Goal: Information Seeking & Learning: Learn about a topic

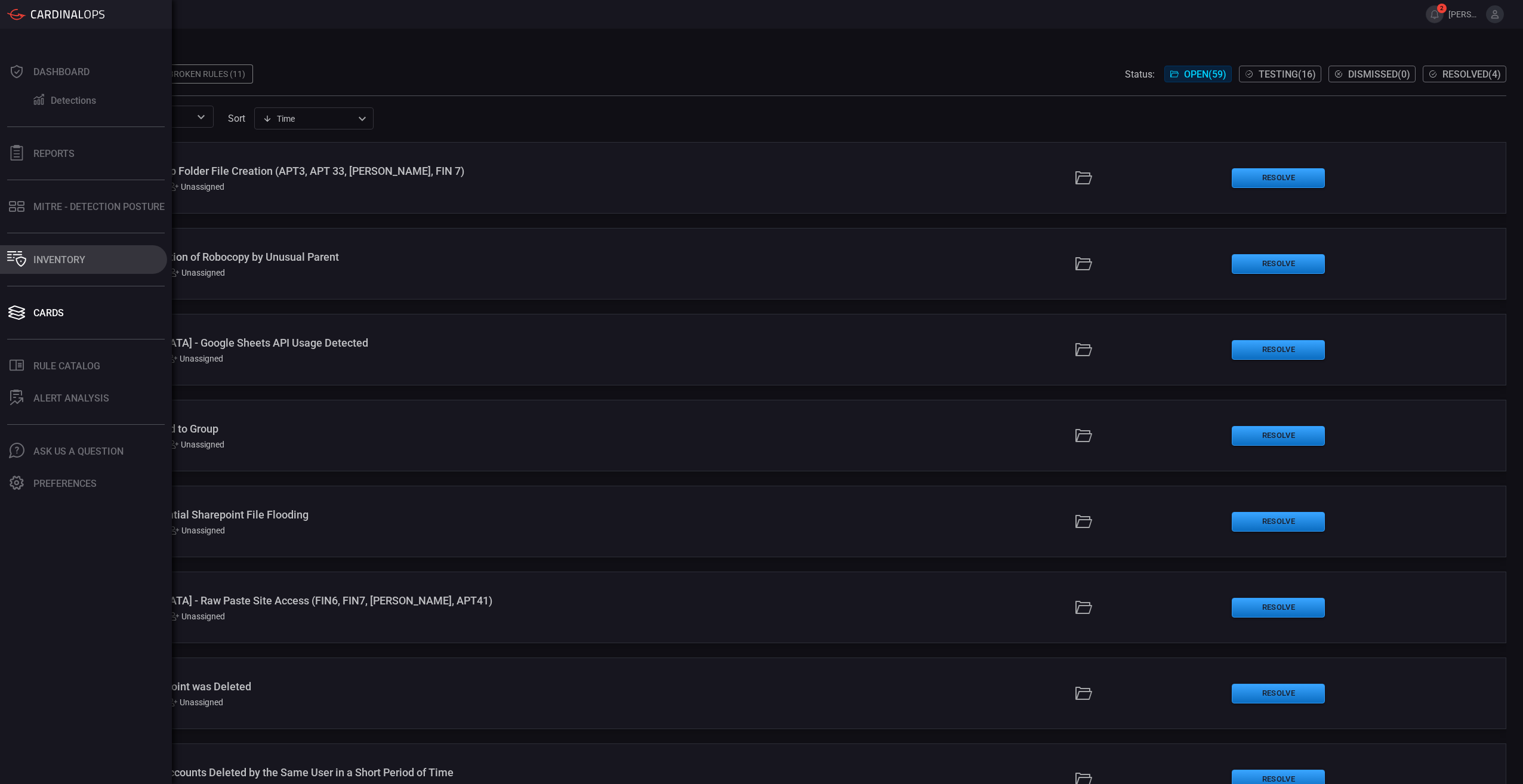
click at [16, 253] on icon at bounding box center [16, 259] width 19 height 15
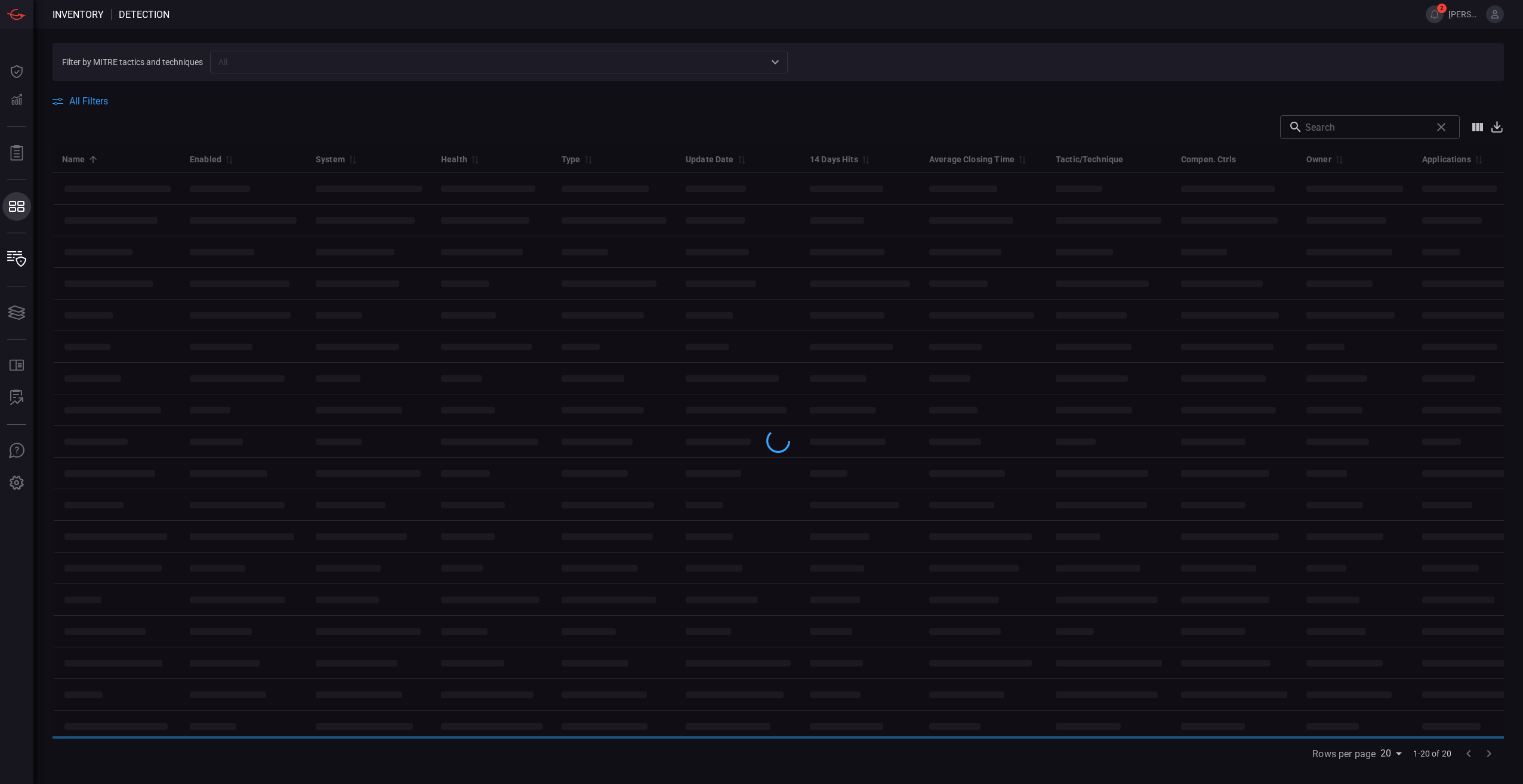
click at [57, 206] on div "Inventory Detection 2 [PERSON_NAME].ivanovic Dashboard Dashboard Detections Det…" at bounding box center [761, 392] width 1523 height 784
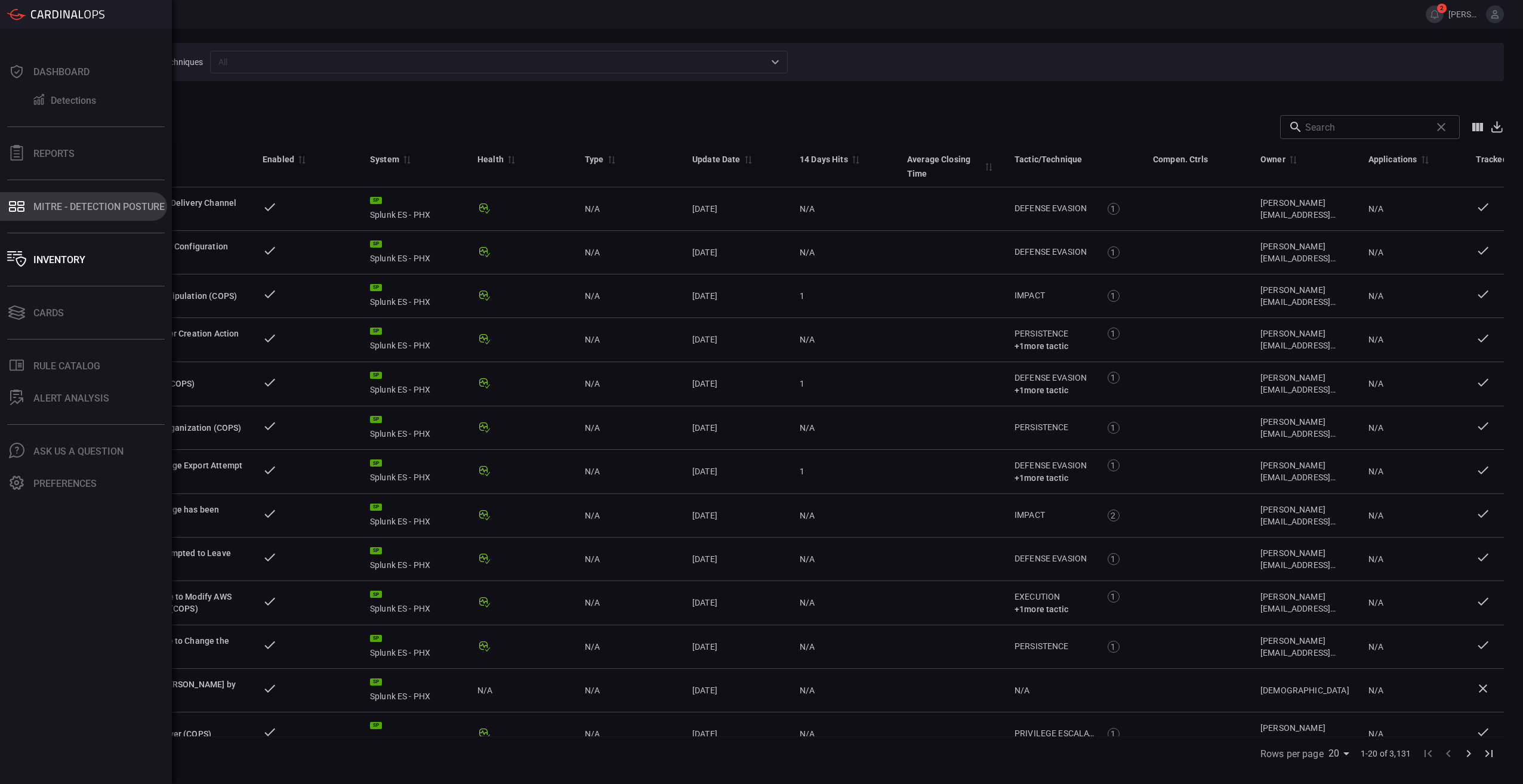
click at [18, 209] on icon at bounding box center [21, 209] width 7 height 5
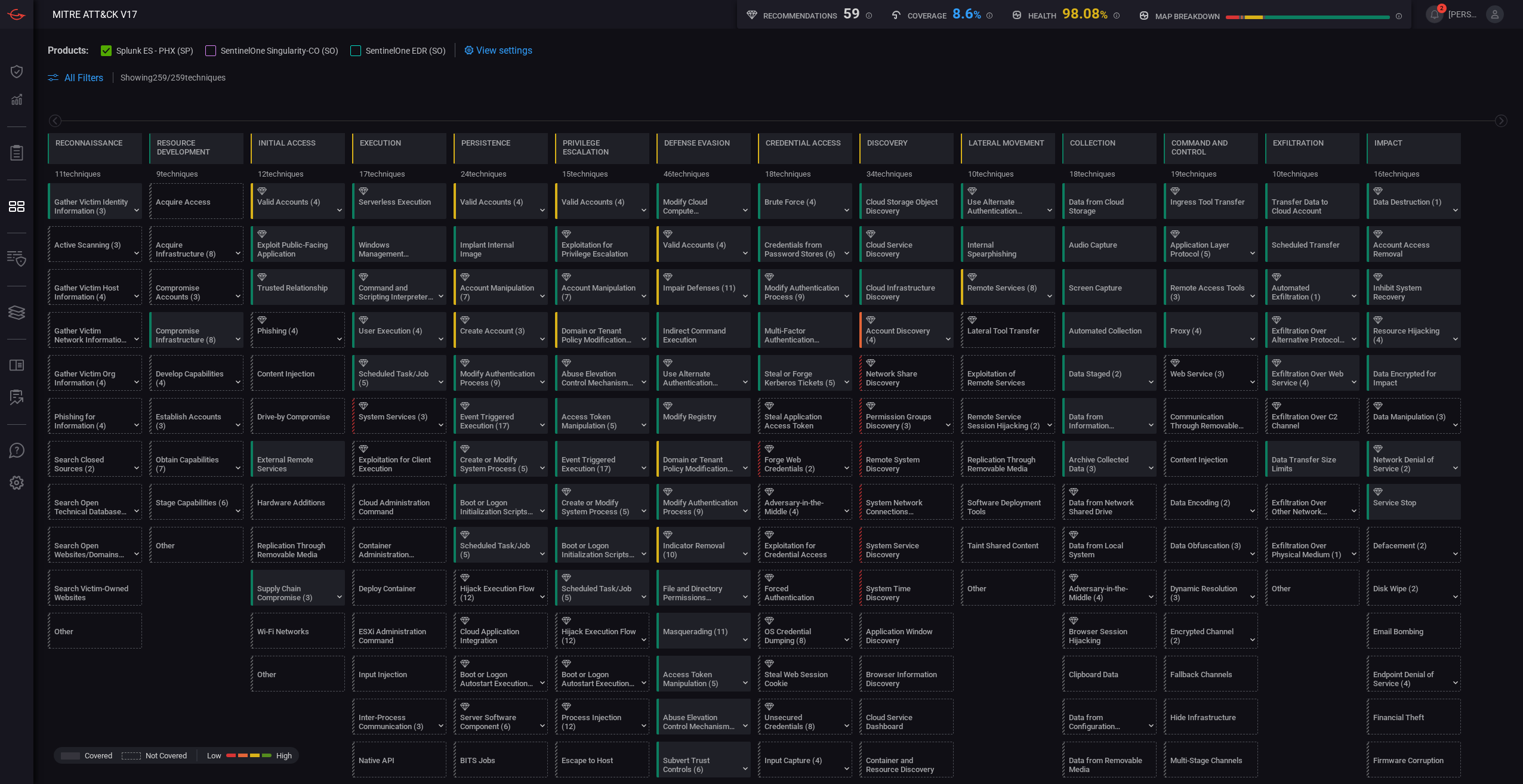
click at [756, 44] on section "Products: Splunk ES - PHX (SP) SentinelOne Singularity-CO (SO) SentinelOne EDR …" at bounding box center [778, 50] width 1461 height 14
click at [756, 206] on icon at bounding box center [847, 210] width 10 height 10
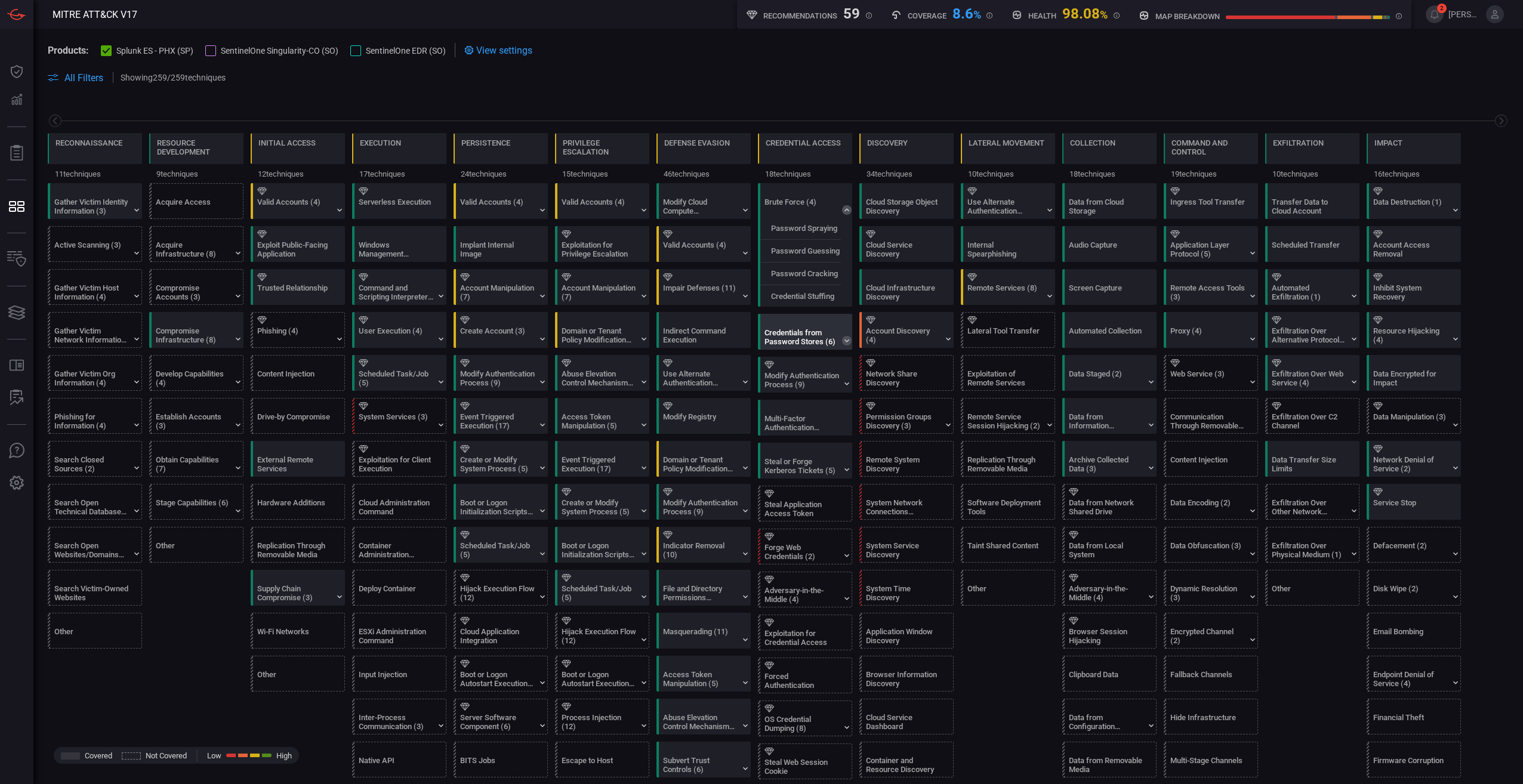
click at [756, 341] on icon at bounding box center [847, 341] width 10 height 10
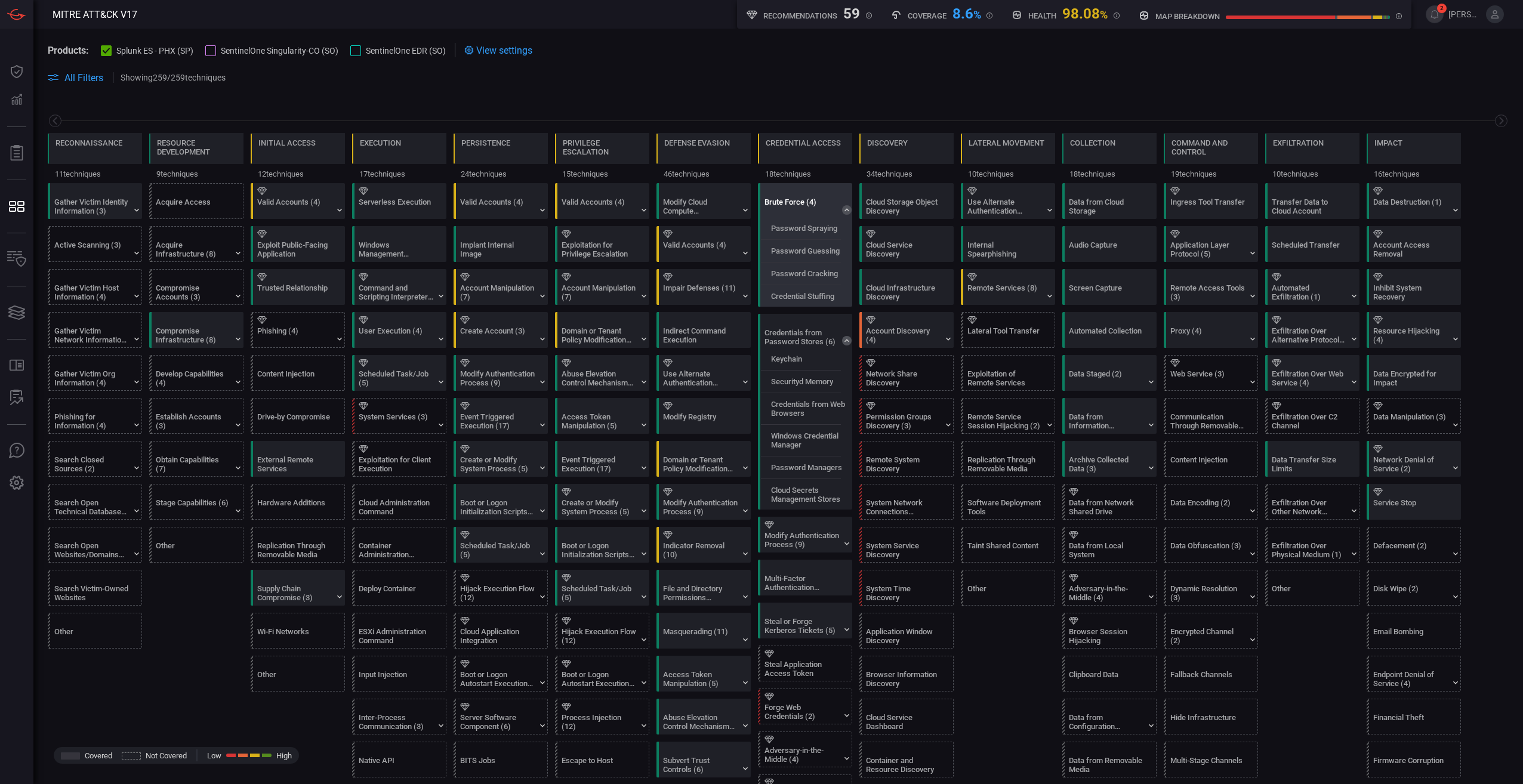
click at [756, 210] on icon at bounding box center [847, 210] width 10 height 10
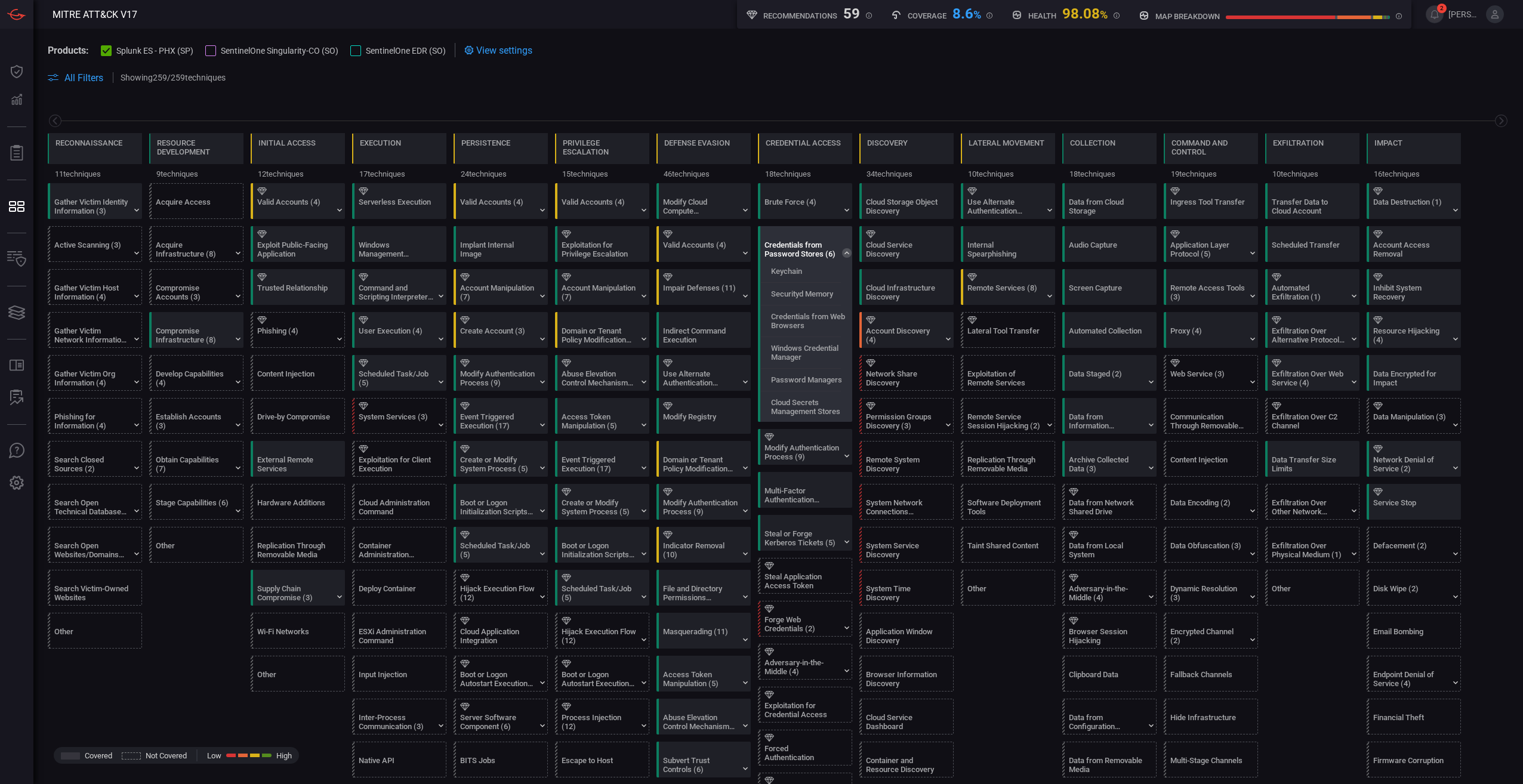
click at [756, 252] on icon at bounding box center [847, 253] width 10 height 10
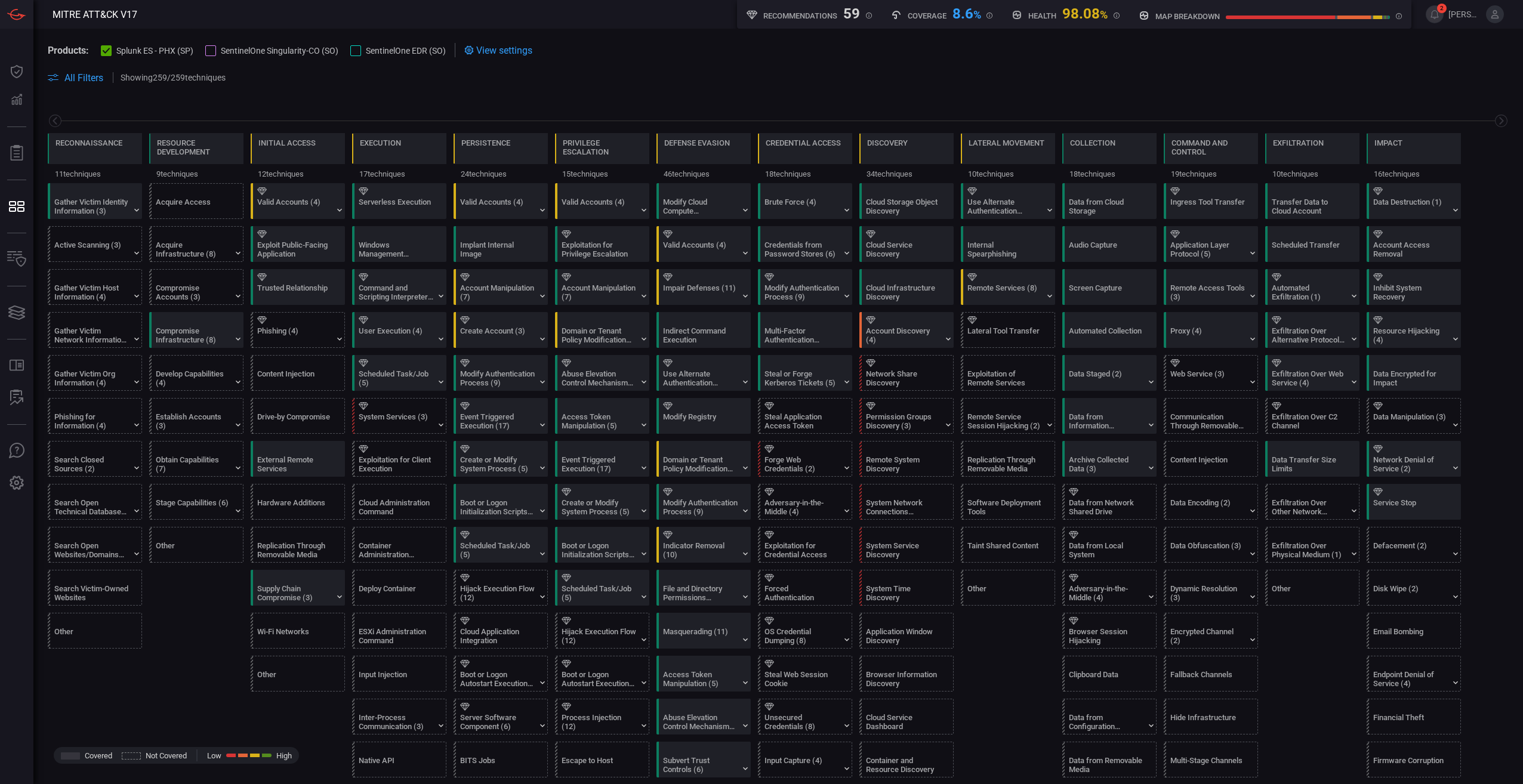
click at [756, 296] on icon at bounding box center [846, 296] width 5 height 3
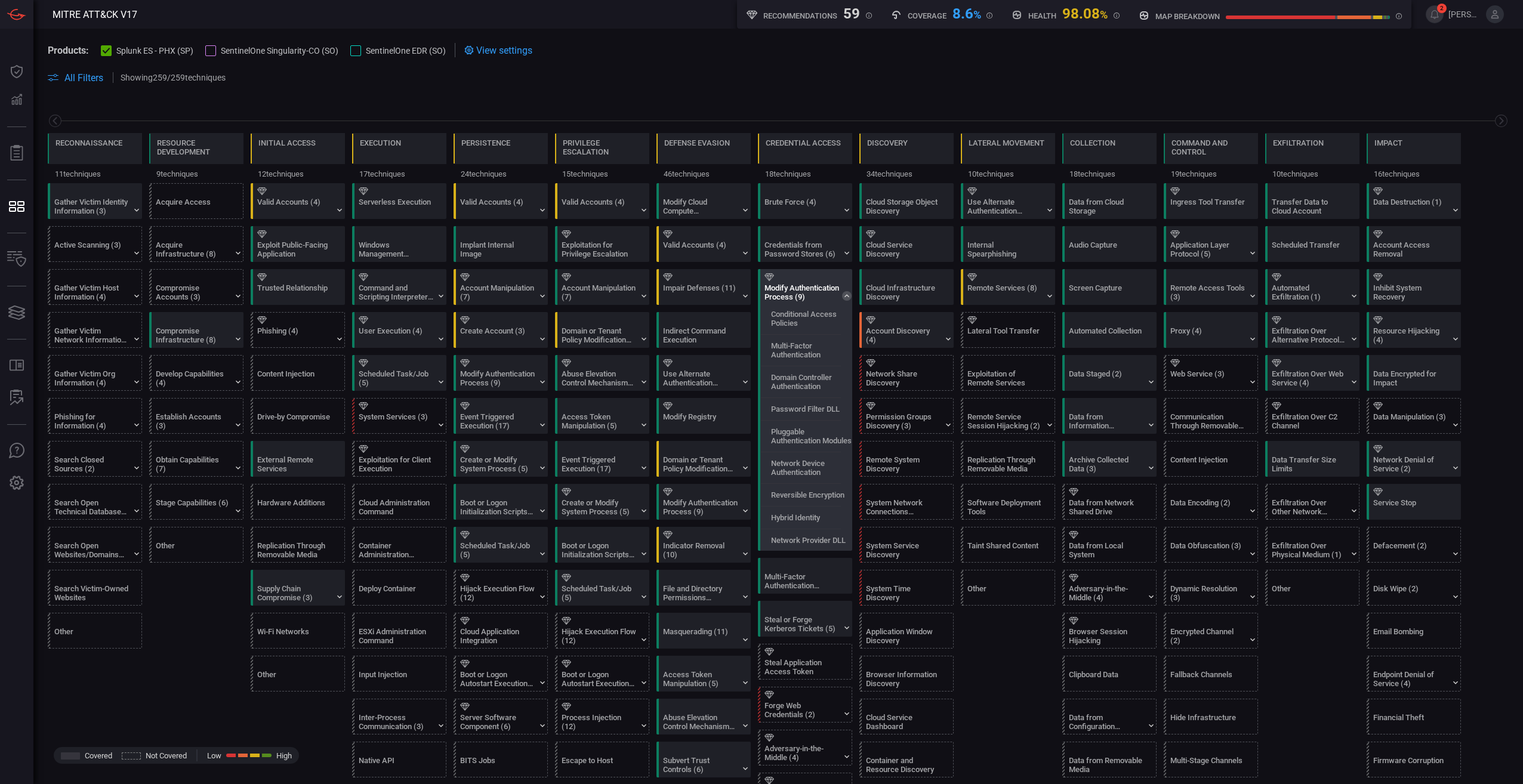
click at [756, 292] on div "Modify Authentication Process (9)" at bounding box center [808, 286] width 94 height 34
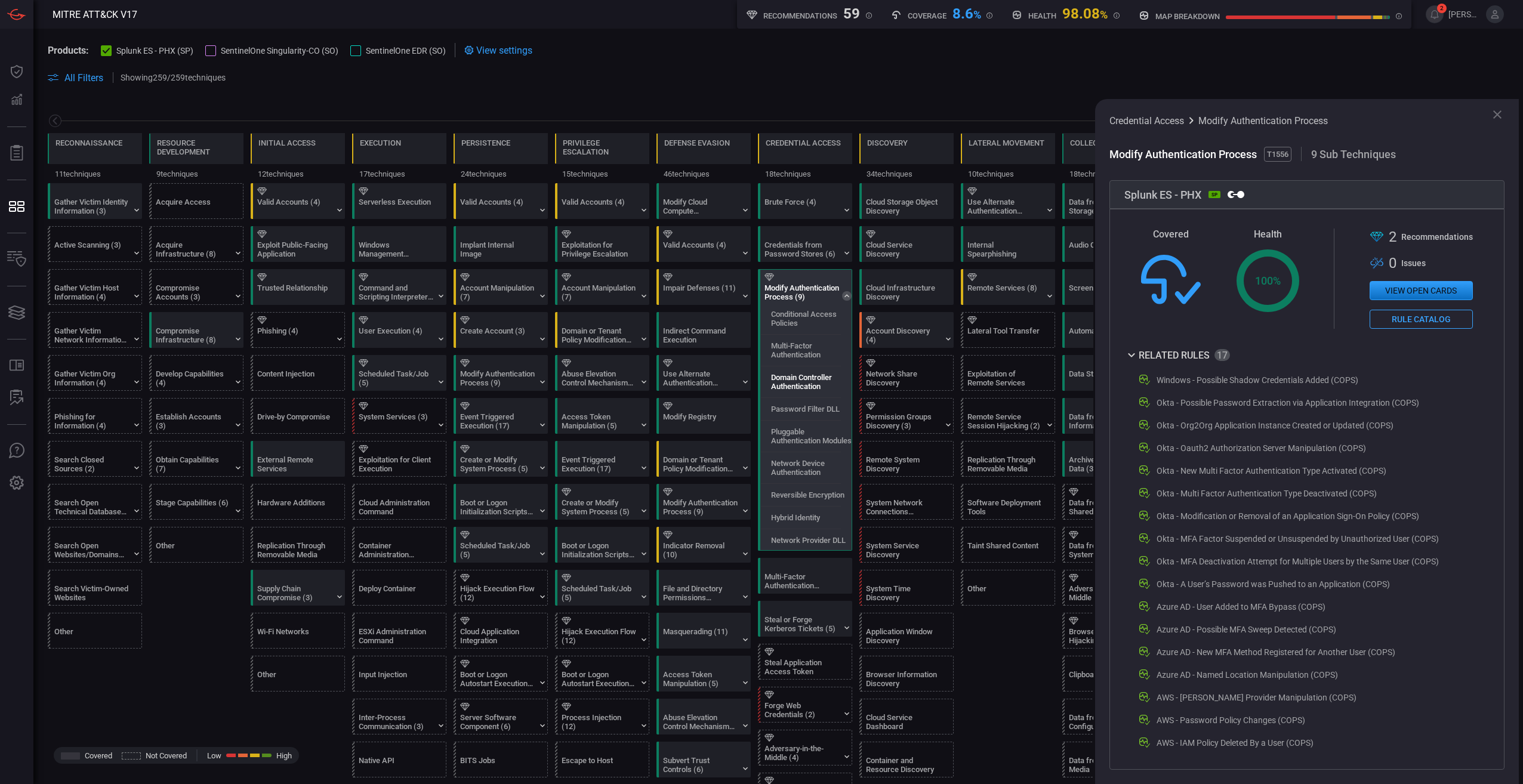
scroll to position [60, 0]
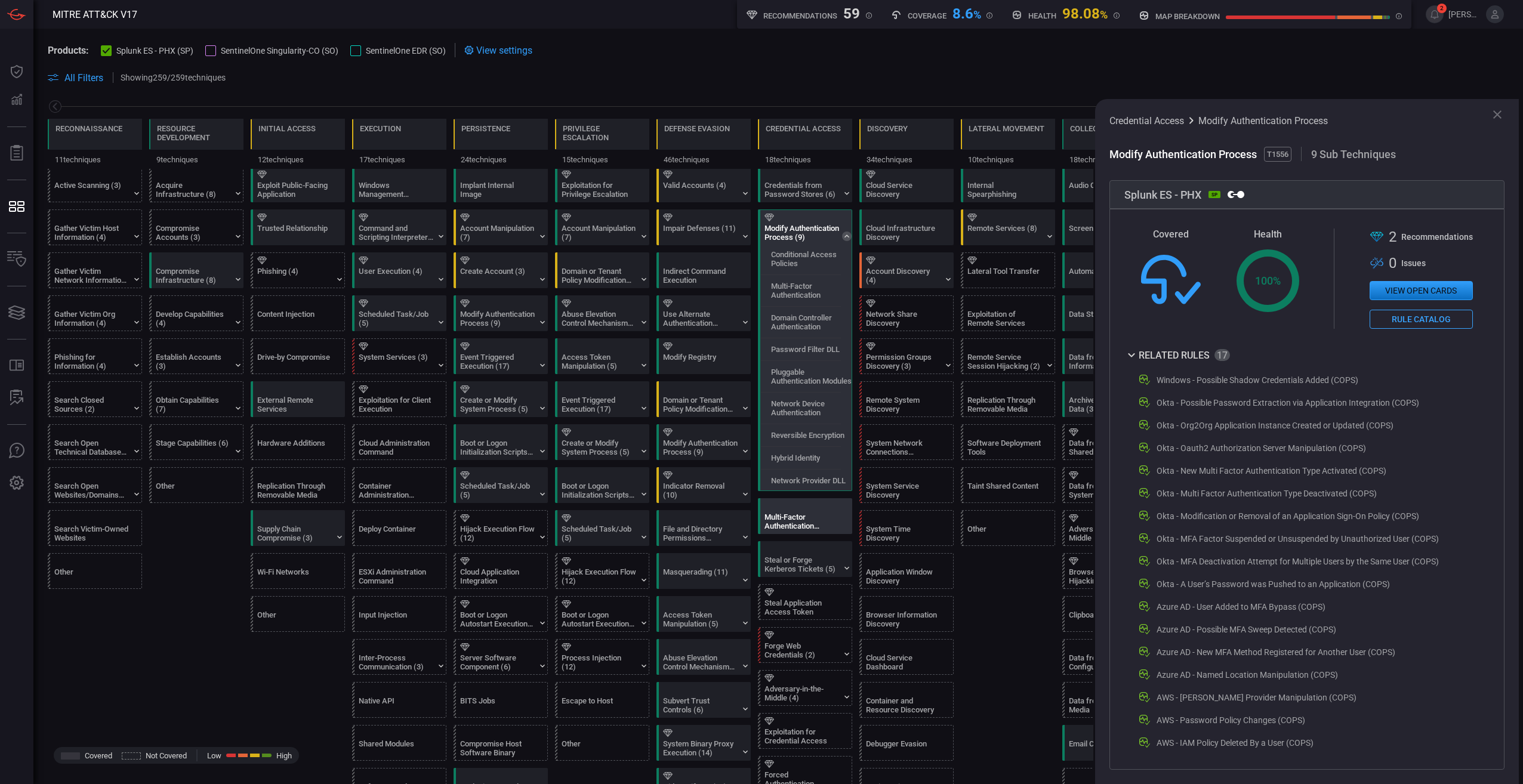
click at [756, 368] on div "Multi-Factor Authentication Request Generation" at bounding box center [808, 516] width 94 height 34
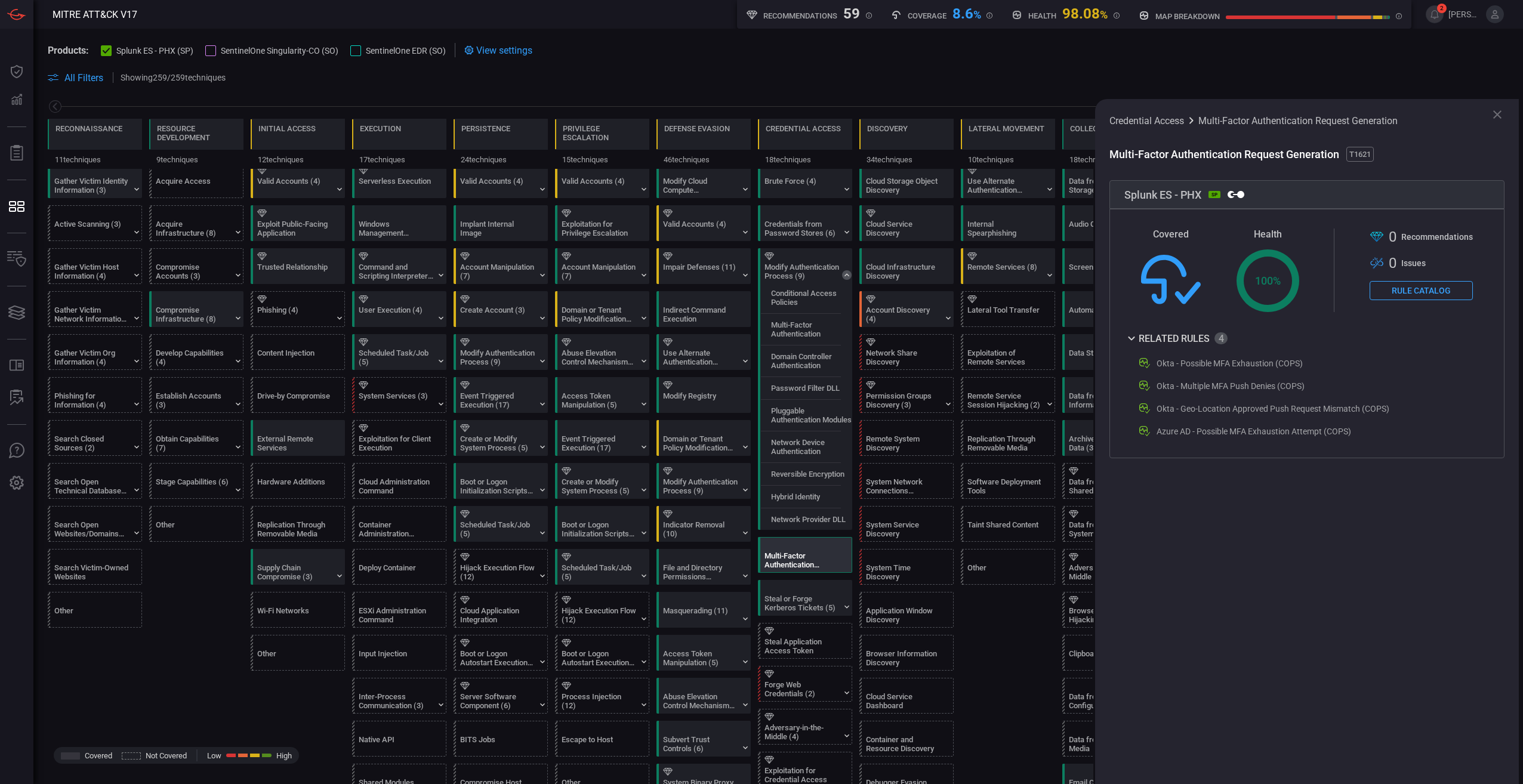
scroll to position [0, 0]
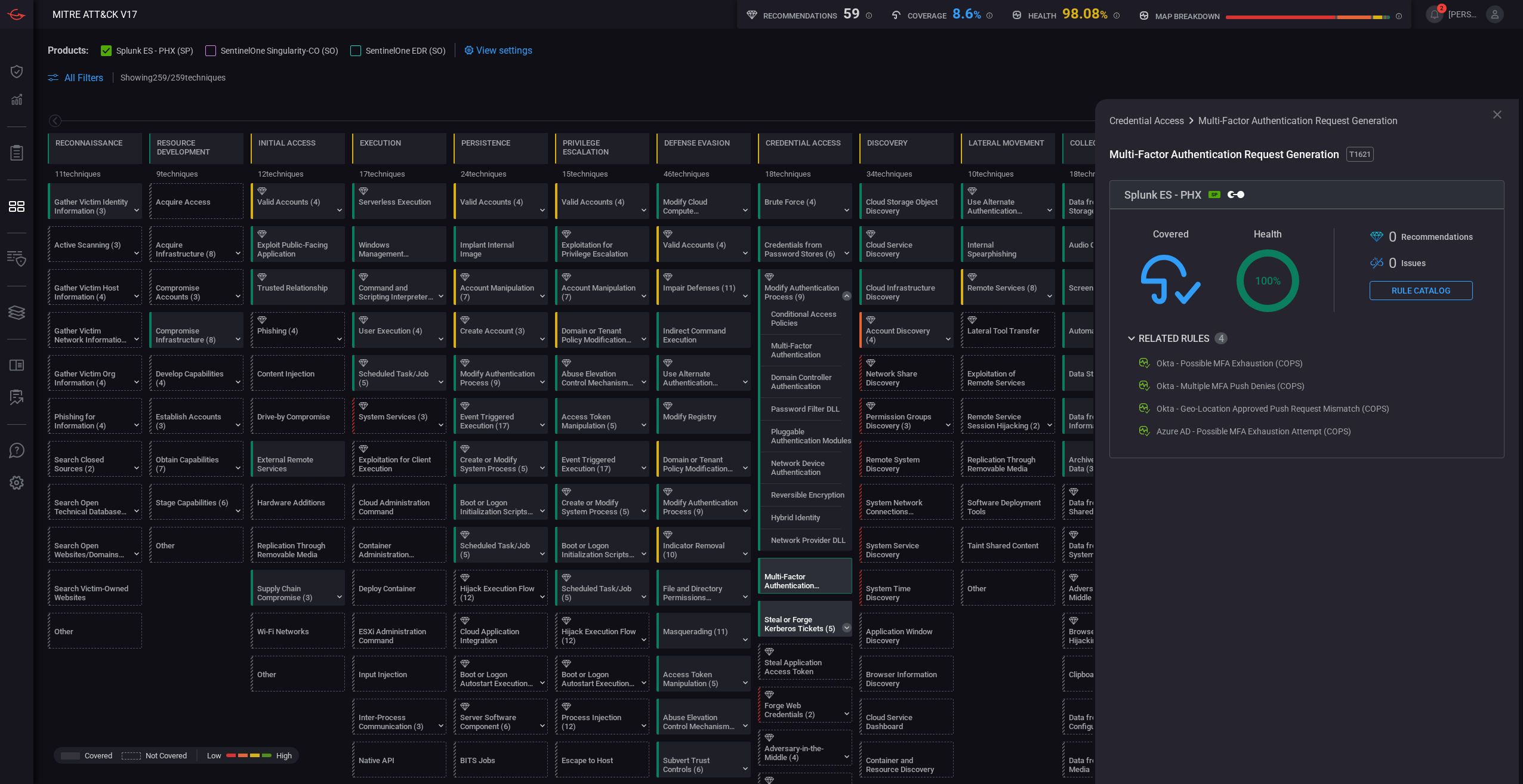
click at [756, 368] on icon at bounding box center [847, 628] width 10 height 10
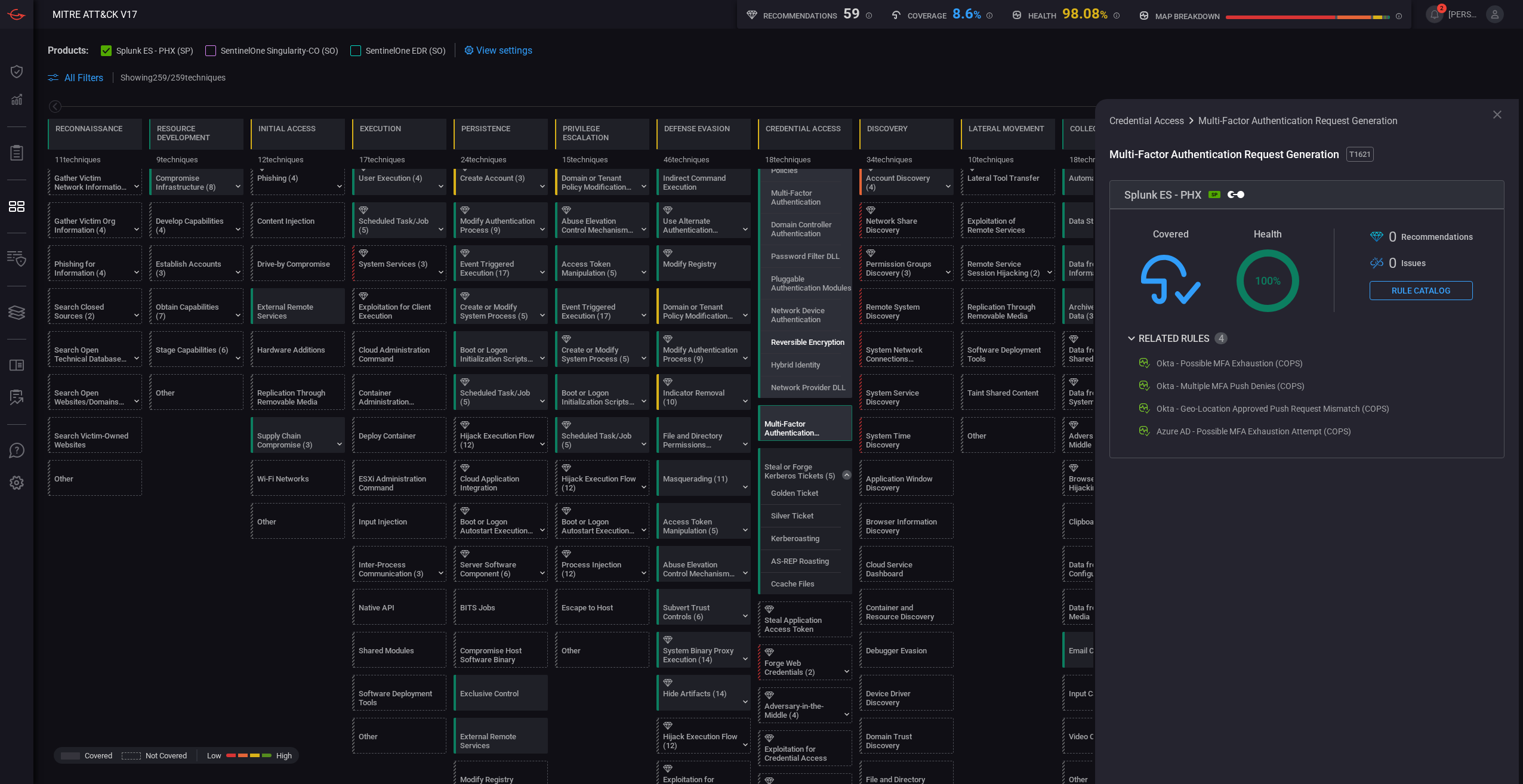
scroll to position [179, 0]
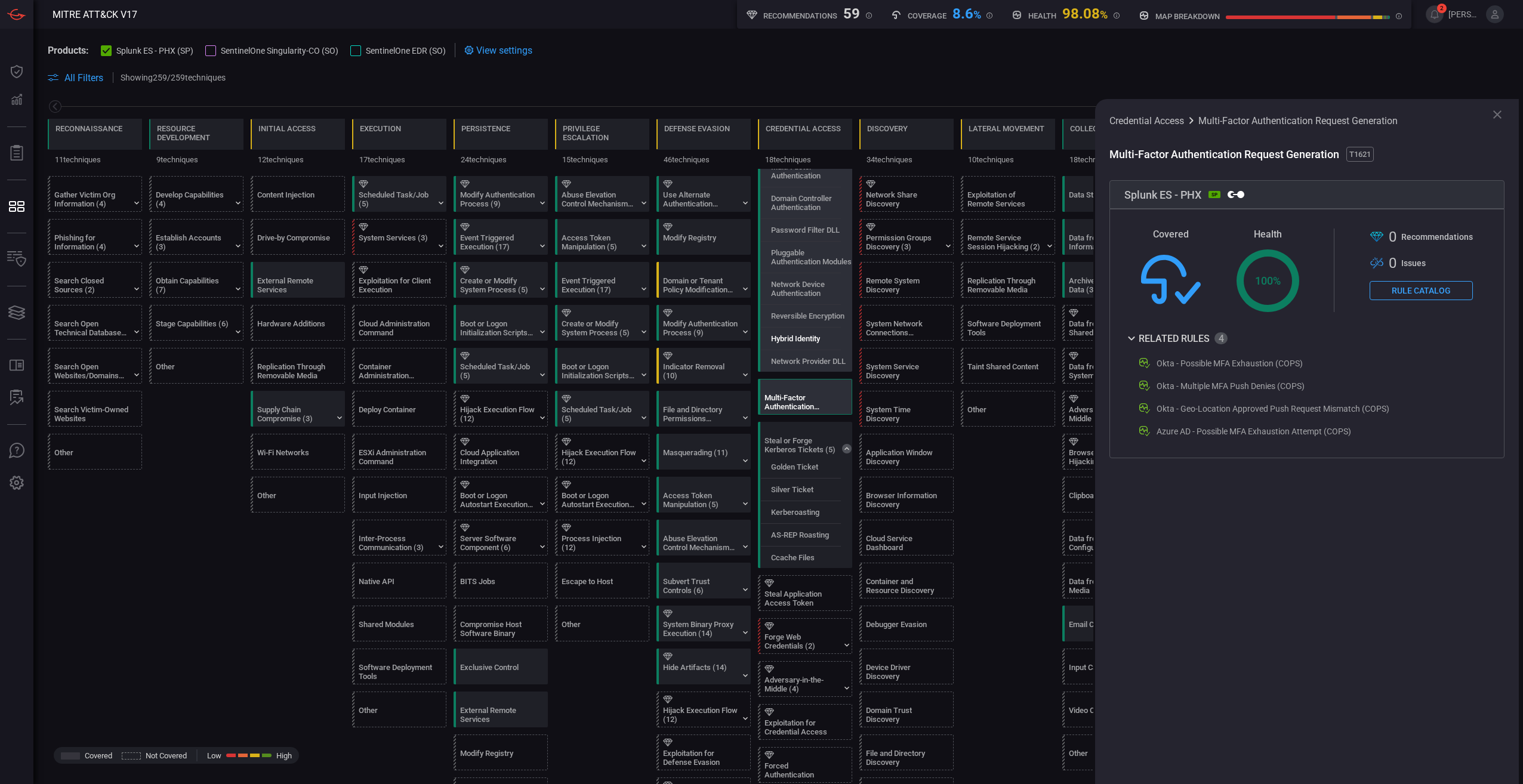
click at [756, 342] on div "Hybrid Identity" at bounding box center [808, 339] width 94 height 20
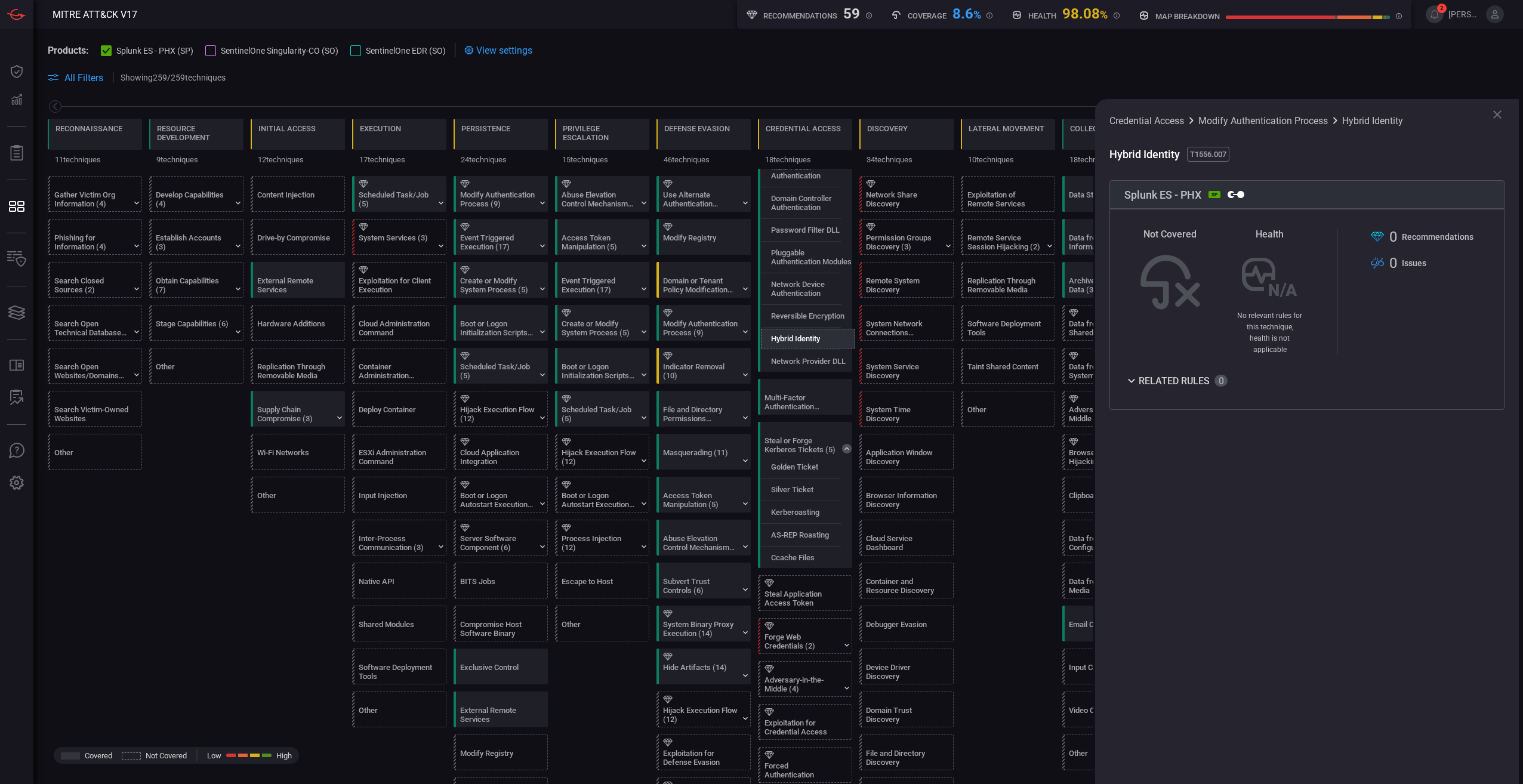
click at [756, 368] on icon at bounding box center [1132, 381] width 14 height 14
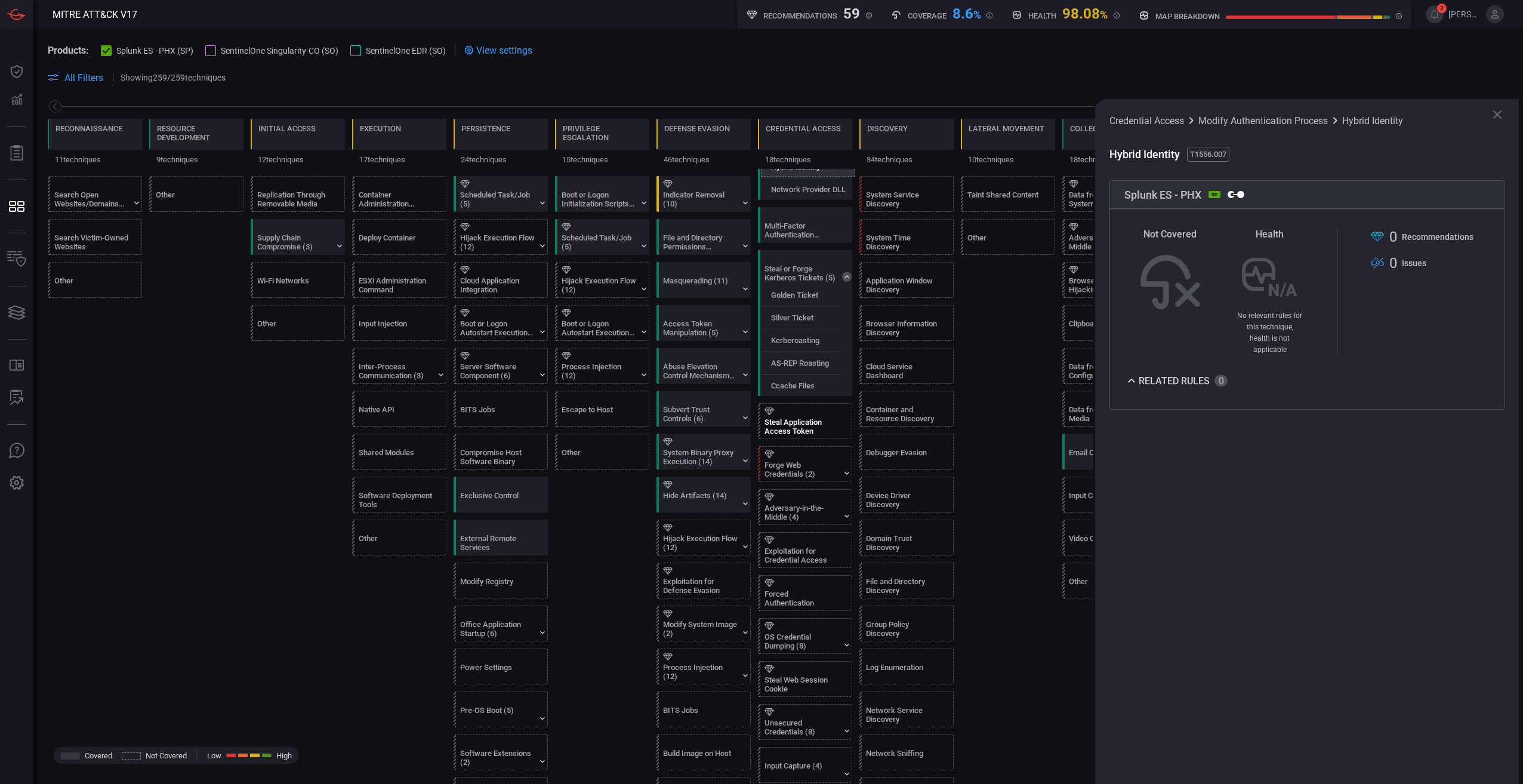
scroll to position [358, 0]
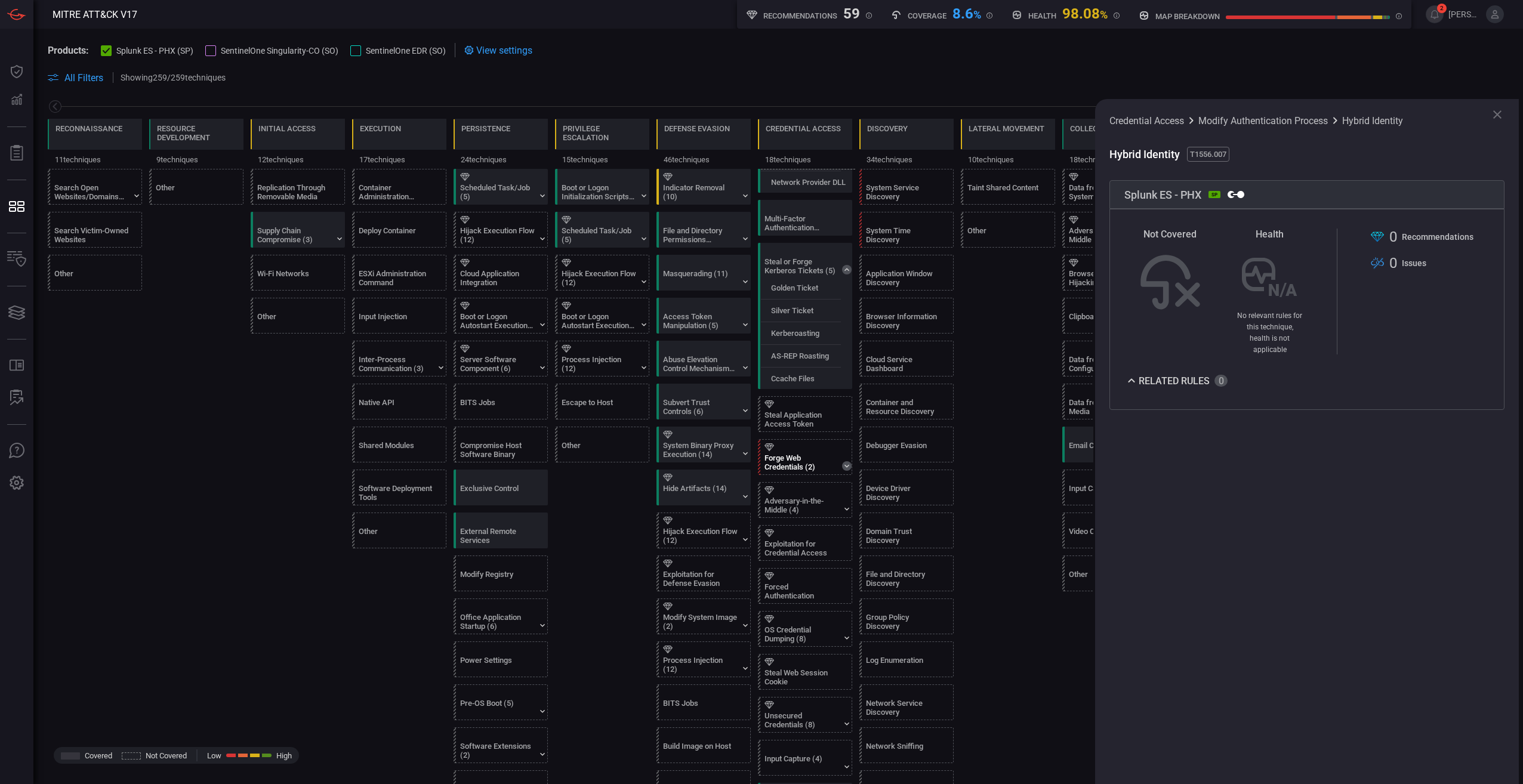
click at [756, 368] on icon at bounding box center [847, 466] width 10 height 10
click at [756, 368] on icon at bounding box center [847, 560] width 10 height 10
